Goal: Task Accomplishment & Management: Manage account settings

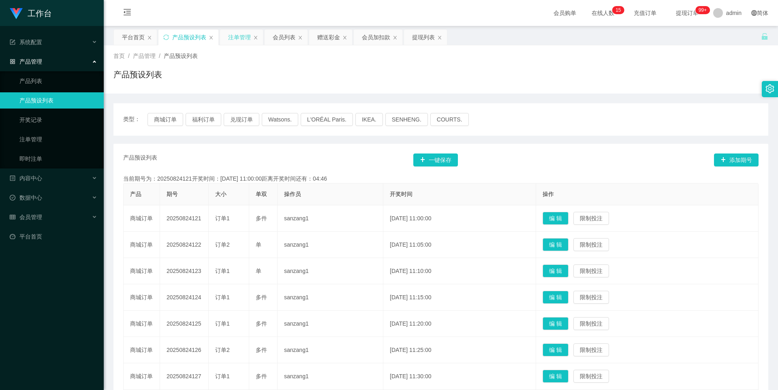
click at [237, 37] on div "注单管理" at bounding box center [239, 37] width 23 height 15
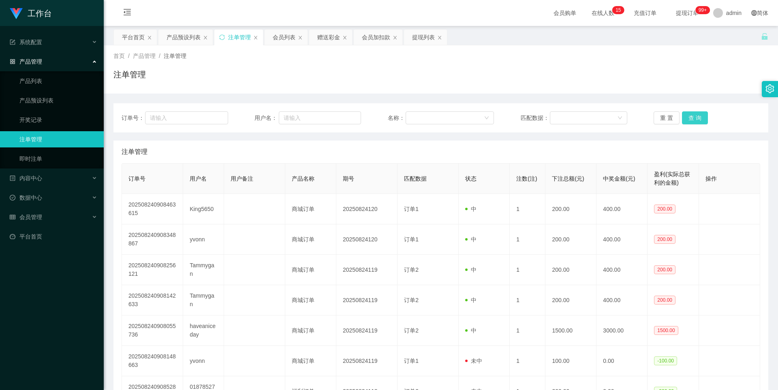
click at [691, 113] on button "查 询" at bounding box center [695, 117] width 26 height 13
click at [690, 115] on button "查 询" at bounding box center [695, 117] width 26 height 13
click at [693, 115] on button "查 询" at bounding box center [695, 117] width 26 height 13
click at [601, 138] on div "订单号： 用户名： 名称： 匹配数据： 重 置 查 询 注单管理 订单号 用户名 用户备注 产品名称 期号 匹配数据 状态 注数(注) 下注总额(元) 中奖金…" at bounding box center [440, 313] width 655 height 421
click at [695, 118] on button "查 询" at bounding box center [695, 117] width 26 height 13
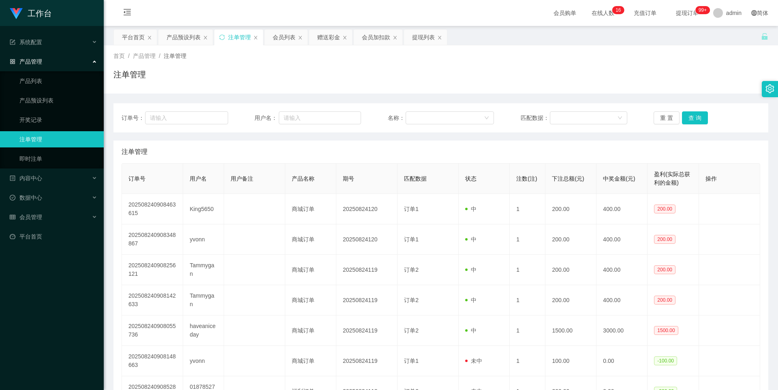
drag, startPoint x: 634, startPoint y: 74, endPoint x: 655, endPoint y: 62, distance: 24.3
click at [634, 74] on div "注单管理" at bounding box center [440, 77] width 655 height 19
click at [700, 120] on button "查 询" at bounding box center [695, 117] width 26 height 13
click at [695, 117] on button "查 询" at bounding box center [695, 117] width 26 height 13
click at [692, 116] on button "查 询" at bounding box center [695, 117] width 26 height 13
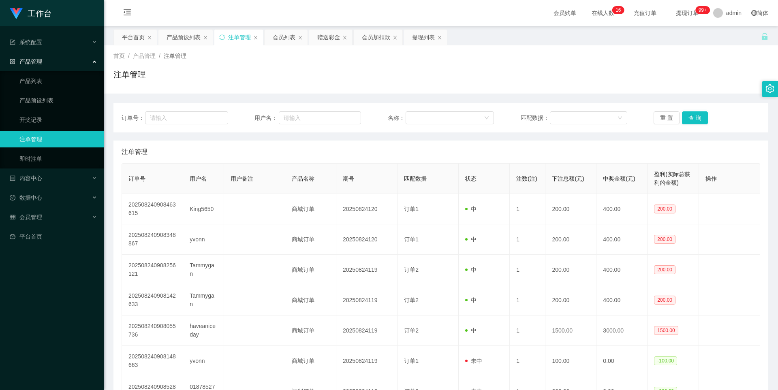
click at [638, 79] on div "注单管理" at bounding box center [440, 77] width 655 height 19
click at [696, 112] on button "查 询" at bounding box center [695, 117] width 26 height 13
click at [594, 70] on div "注单管理" at bounding box center [440, 77] width 655 height 19
click at [690, 117] on button "查 询" at bounding box center [695, 117] width 26 height 13
drag, startPoint x: 0, startPoint y: 0, endPoint x: 690, endPoint y: 116, distance: 699.4
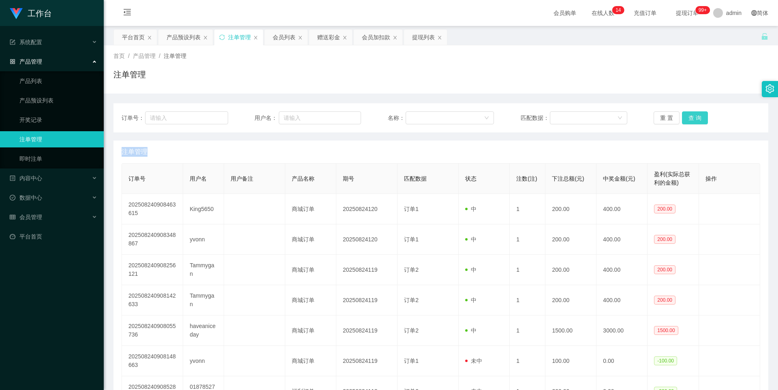
click at [690, 116] on div "重 置 查 询" at bounding box center [707, 117] width 107 height 13
click at [674, 88] on div "首页 / 产品管理 / 注单管理 / 注单管理" at bounding box center [441, 69] width 674 height 48
click at [690, 118] on button "查 询" at bounding box center [695, 117] width 26 height 13
click at [694, 114] on button "查 询" at bounding box center [695, 117] width 26 height 13
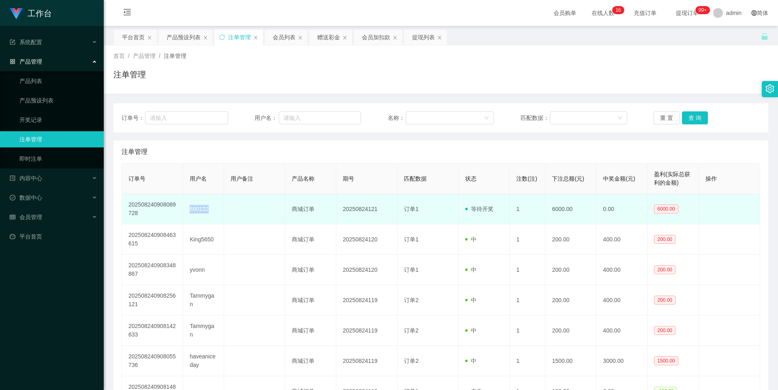
drag, startPoint x: 185, startPoint y: 211, endPoint x: 215, endPoint y: 210, distance: 29.6
click at [215, 210] on td "890122" at bounding box center [203, 209] width 41 height 30
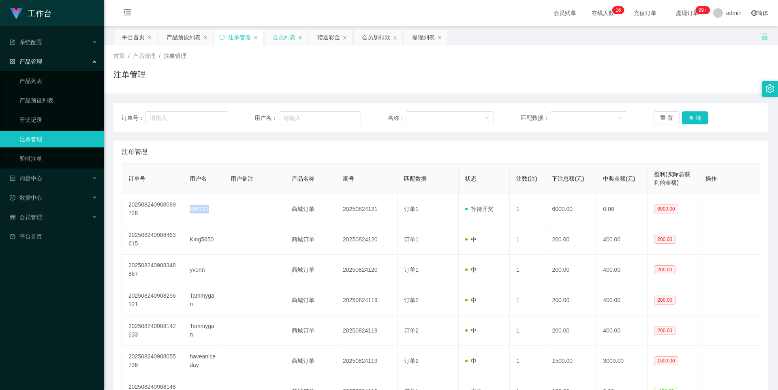
click at [279, 37] on div "会员列表" at bounding box center [284, 37] width 23 height 15
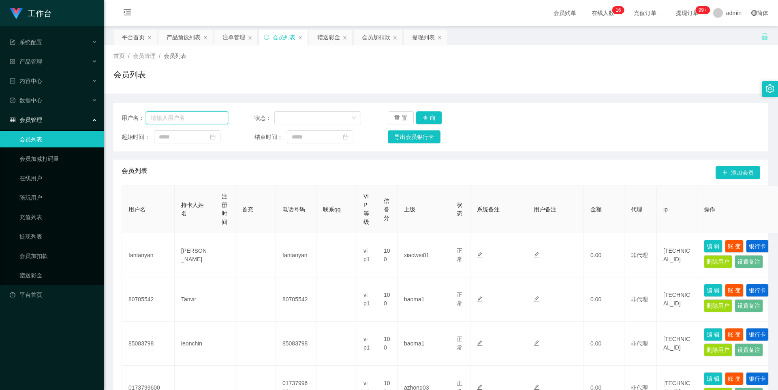
click at [199, 118] on input "text" at bounding box center [187, 117] width 82 height 13
paste input "890122"
type input "890122"
click at [428, 116] on button "查 询" at bounding box center [429, 117] width 26 height 13
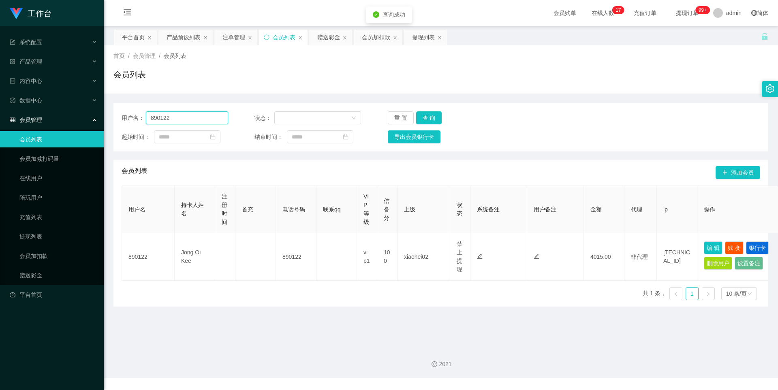
drag, startPoint x: 179, startPoint y: 117, endPoint x: 66, endPoint y: 120, distance: 112.3
click at [66, 120] on section "工作台 系统配置 产品管理 产品列表 产品预设列表 开奖记录 注单管理 即时注单 内容中心 数据中心 会员管理 会员列表 会员加减打码量 在线用户 陪玩用户 …" at bounding box center [389, 189] width 778 height 378
click at [235, 38] on div "注单管理" at bounding box center [233, 37] width 23 height 15
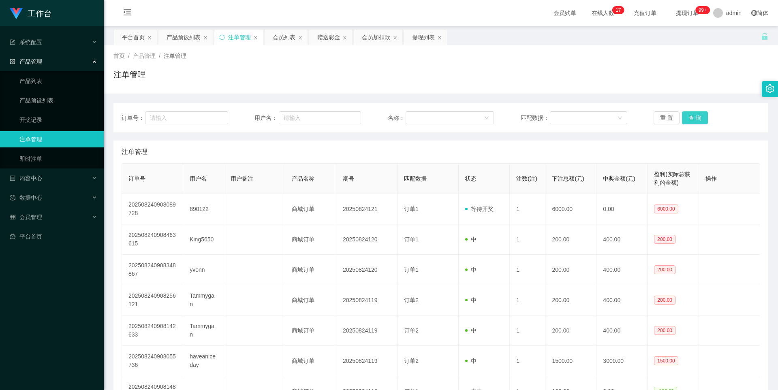
click at [688, 114] on button "查 询" at bounding box center [695, 117] width 26 height 13
click at [698, 122] on button "查 询" at bounding box center [695, 117] width 26 height 13
click at [630, 81] on div "注单管理" at bounding box center [440, 77] width 655 height 19
